Goal: Navigation & Orientation: Find specific page/section

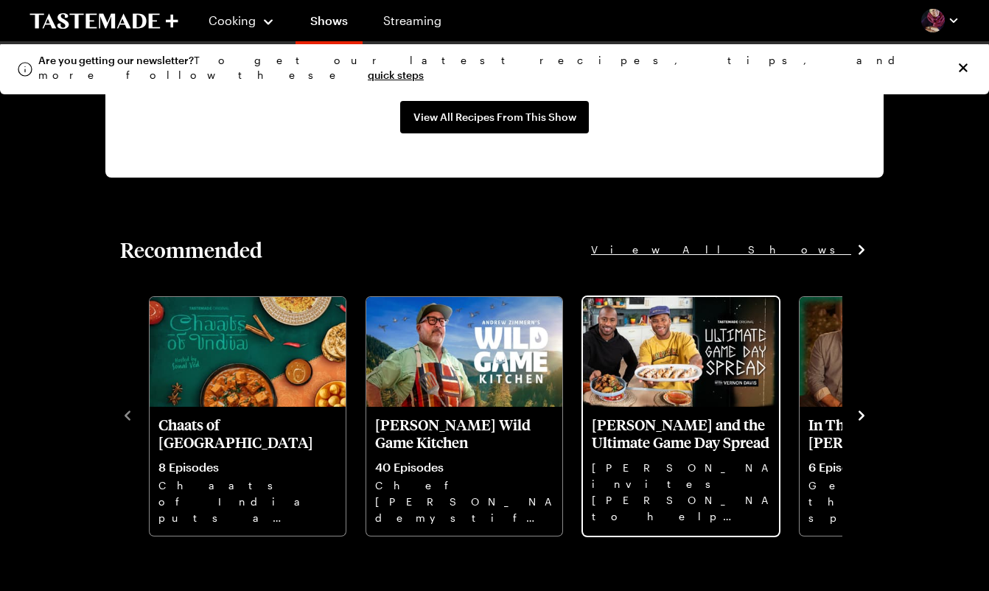
scroll to position [1444, 0]
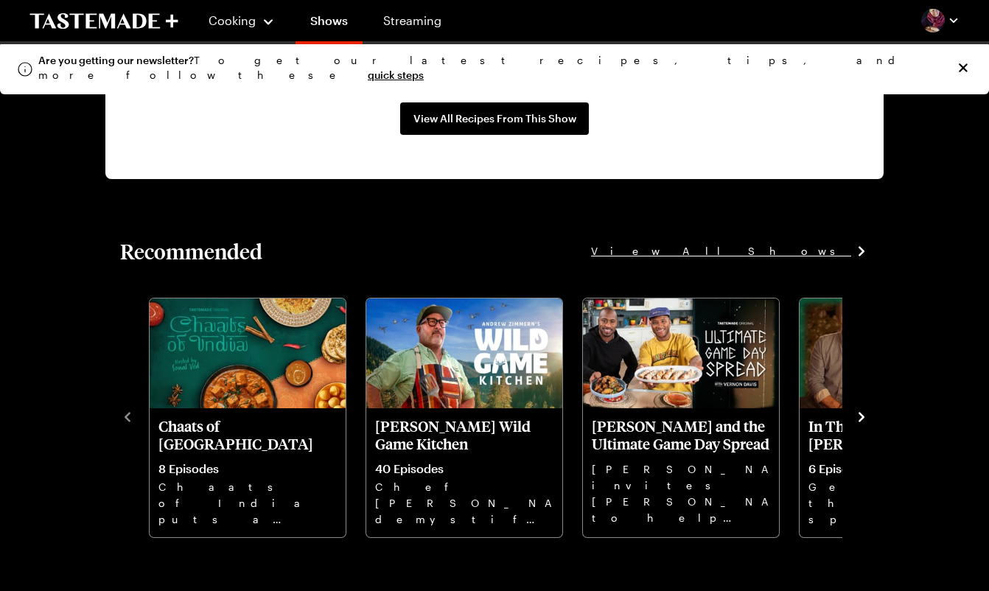
click at [812, 248] on span "View All Shows" at bounding box center [721, 251] width 260 height 16
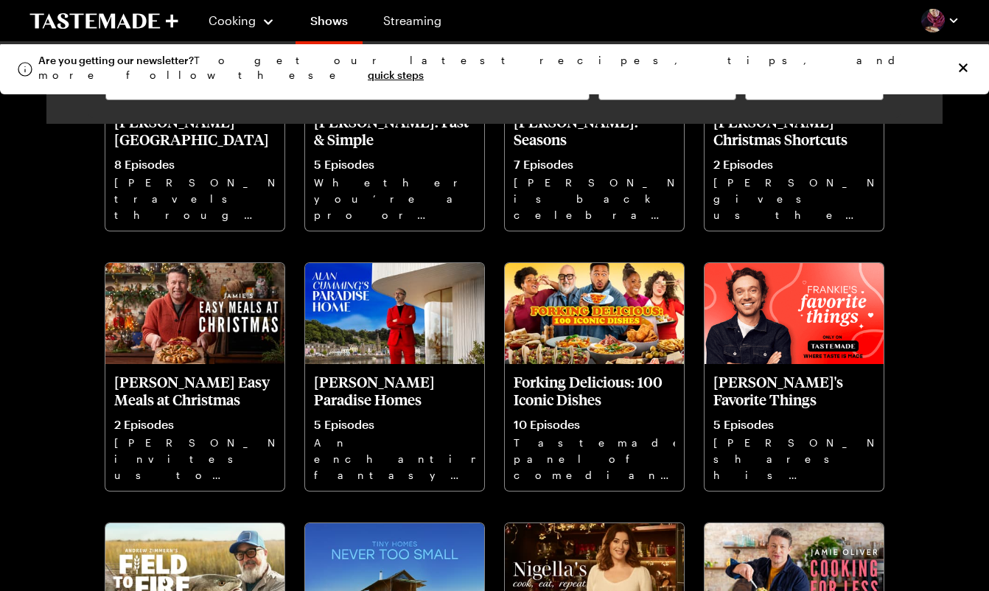
scroll to position [751, 0]
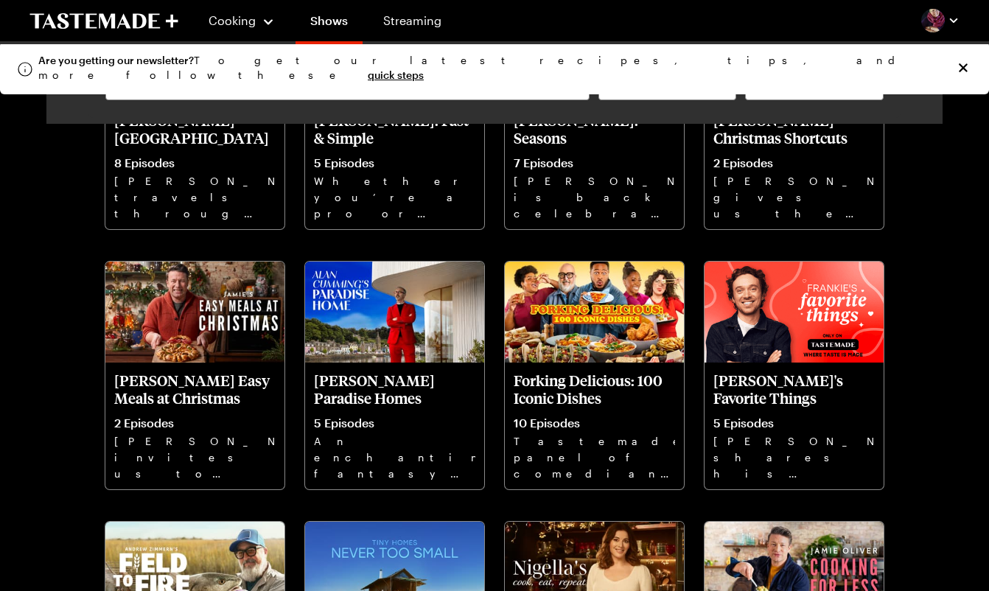
click at [964, 63] on icon "Close info alert" at bounding box center [963, 67] width 9 height 9
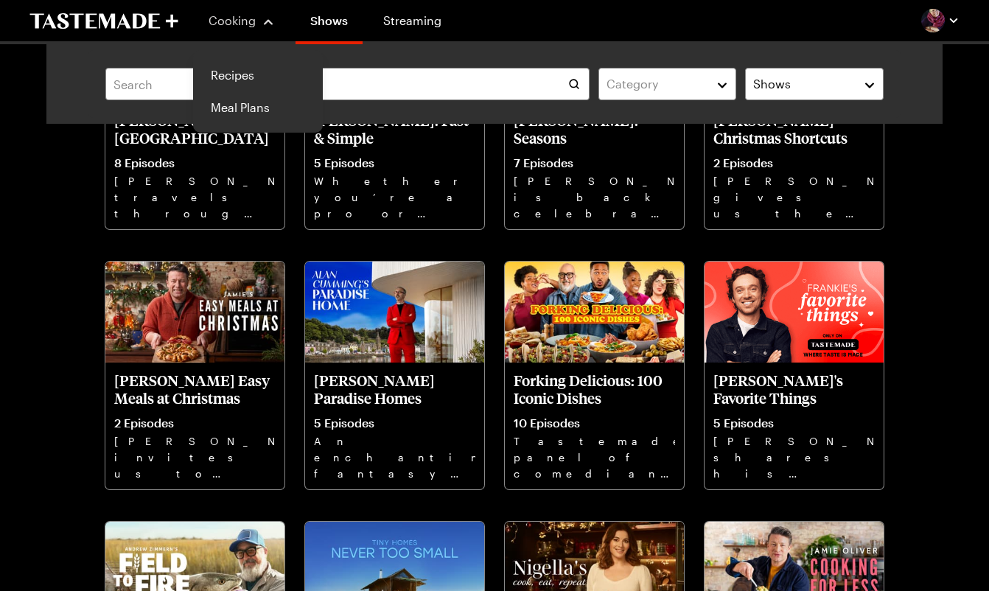
click at [246, 24] on span "Cooking" at bounding box center [232, 20] width 47 height 14
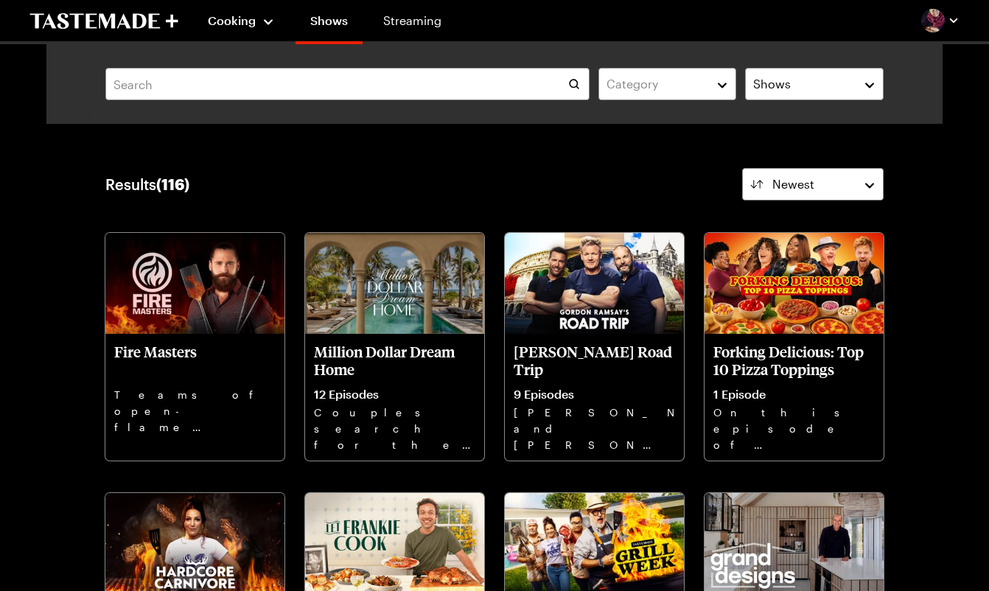
scroll to position [0, 0]
click at [226, 77] on link "Recipes" at bounding box center [258, 75] width 112 height 32
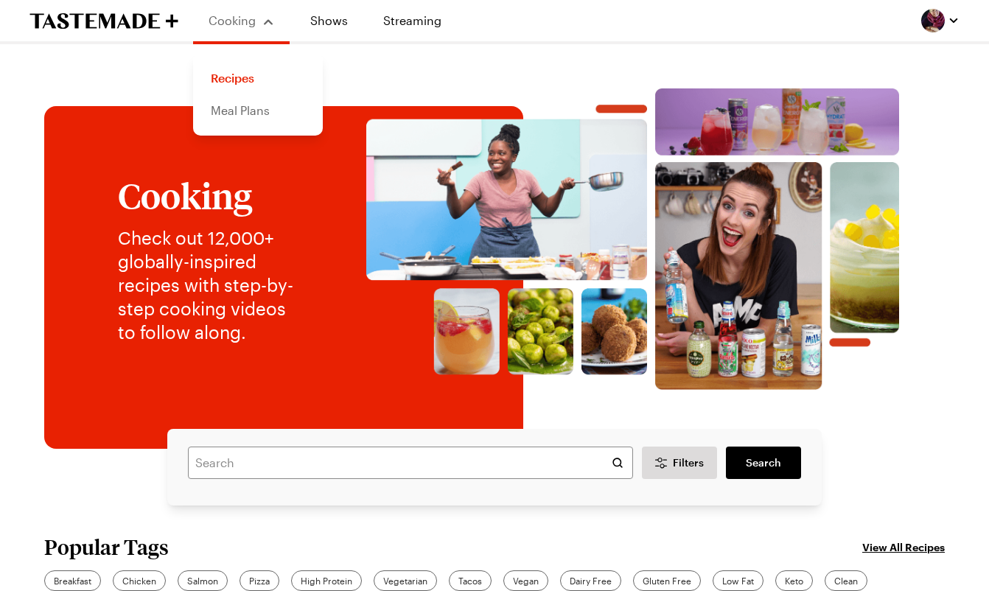
click at [235, 108] on link "Meal Plans" at bounding box center [258, 110] width 112 height 32
